Goal: Information Seeking & Learning: Learn about a topic

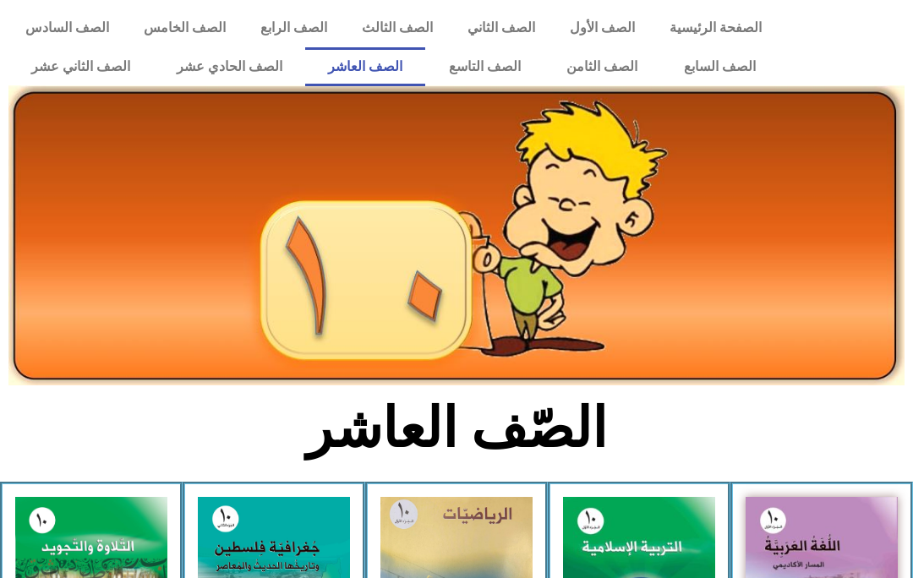
click at [234, 58] on link "الصف الحادي عشر" at bounding box center [229, 66] width 152 height 39
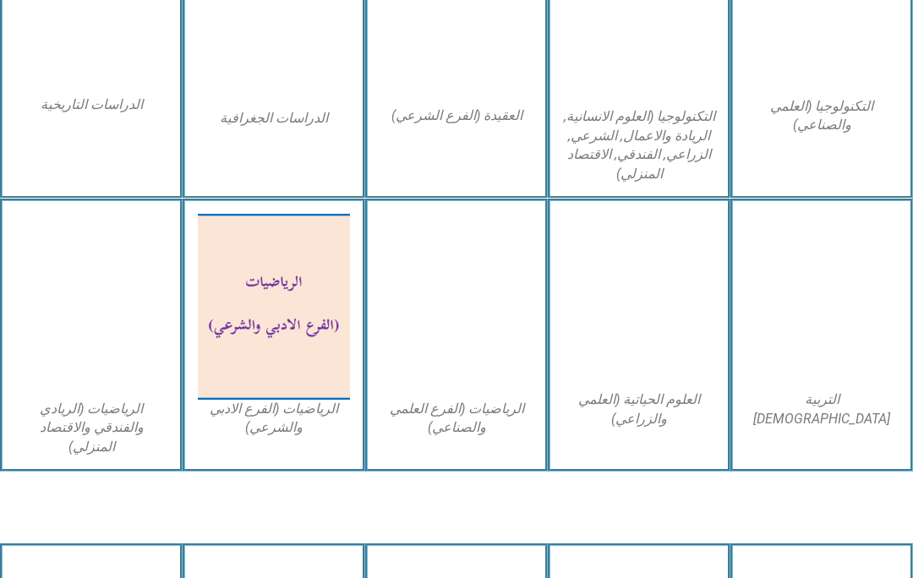
scroll to position [861, 0]
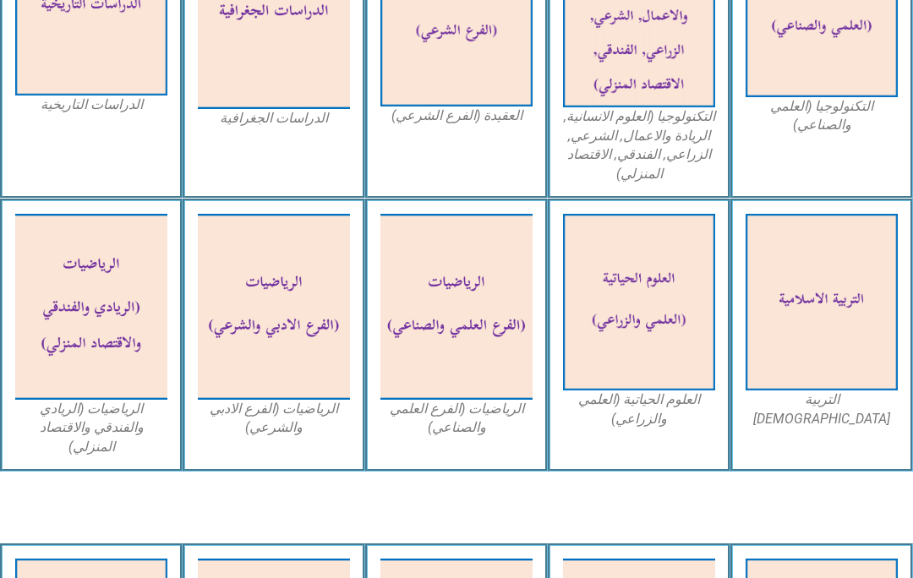
click at [650, 288] on img at bounding box center [639, 302] width 152 height 177
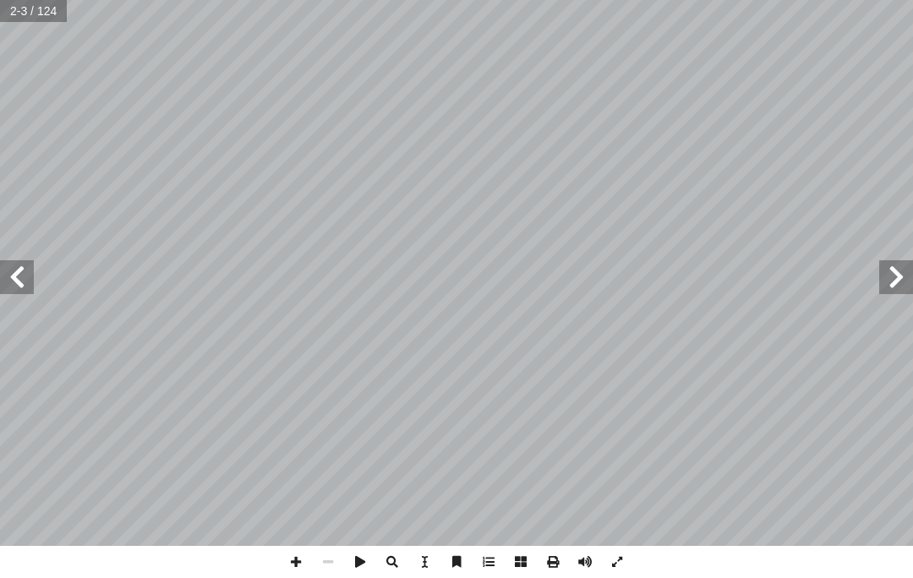
click at [16, 262] on span at bounding box center [17, 277] width 34 height 34
click at [27, 267] on span at bounding box center [17, 277] width 34 height 34
click at [16, 268] on span at bounding box center [17, 277] width 34 height 34
click at [10, 264] on span at bounding box center [17, 277] width 34 height 34
click at [12, 266] on span at bounding box center [17, 277] width 34 height 34
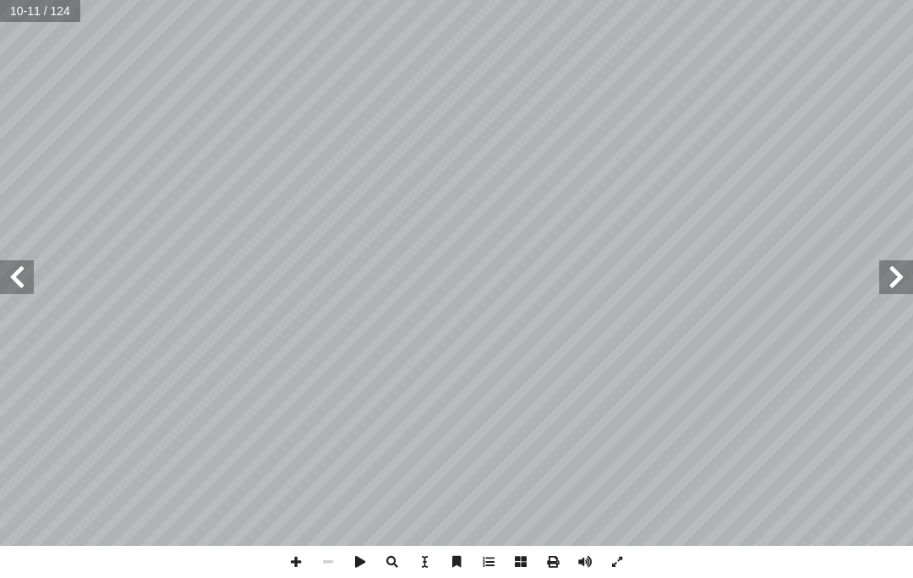
click at [8, 264] on span at bounding box center [17, 277] width 34 height 34
click at [8, 263] on span at bounding box center [17, 277] width 34 height 34
click at [9, 263] on span at bounding box center [17, 277] width 34 height 34
click at [11, 288] on span at bounding box center [17, 277] width 34 height 34
click at [22, 291] on span at bounding box center [17, 277] width 34 height 34
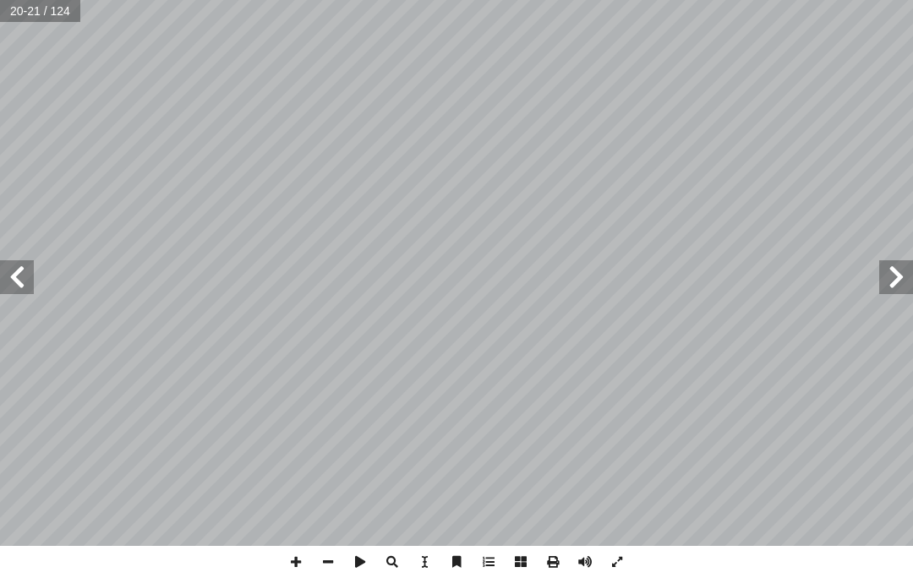
click at [3, 287] on span at bounding box center [17, 277] width 34 height 34
click at [903, 289] on span at bounding box center [897, 277] width 34 height 34
click at [902, 277] on span at bounding box center [897, 277] width 34 height 34
click at [31, 274] on span at bounding box center [17, 277] width 34 height 34
click at [880, 291] on span at bounding box center [897, 277] width 34 height 34
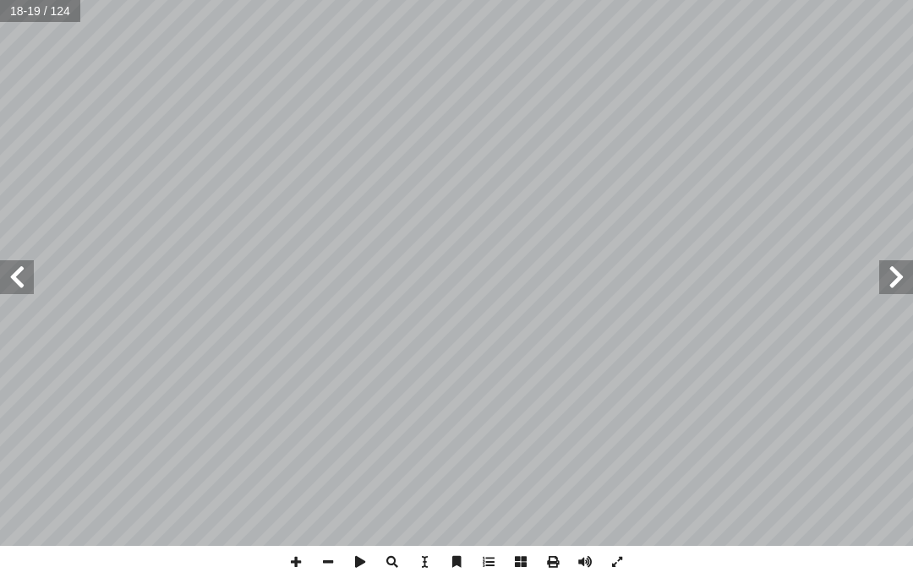
click at [28, 263] on span at bounding box center [17, 277] width 34 height 34
click at [18, 277] on span at bounding box center [17, 277] width 34 height 34
